Goal: Transaction & Acquisition: Purchase product/service

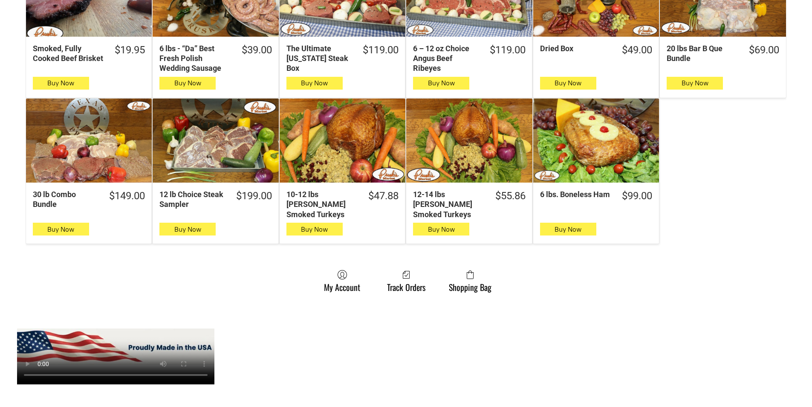
scroll to position [597, 0]
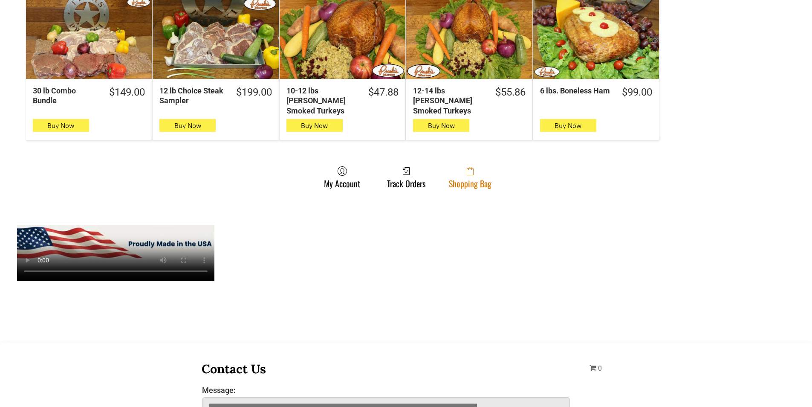
click at [453, 171] on link "Shopping Bag" at bounding box center [470, 177] width 51 height 23
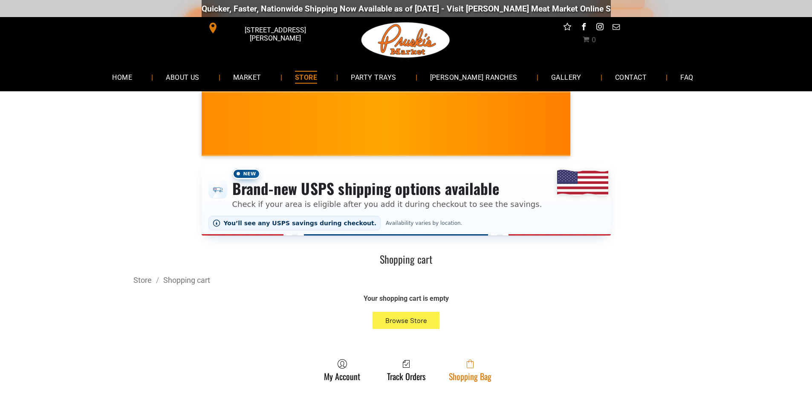
click at [455, 374] on link "Shopping Bag" at bounding box center [470, 369] width 51 height 23
click at [489, 372] on link "Shopping Bag" at bounding box center [470, 369] width 51 height 23
click at [465, 379] on link "Shopping Bag" at bounding box center [470, 369] width 51 height 23
